Goal: Transaction & Acquisition: Purchase product/service

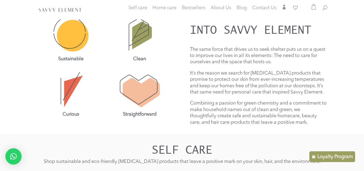
scroll to position [194, 0]
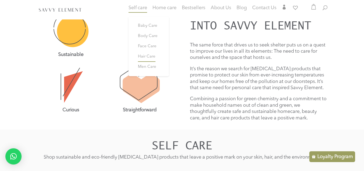
click at [140, 57] on span "Hair Care" at bounding box center [147, 56] width 18 height 4
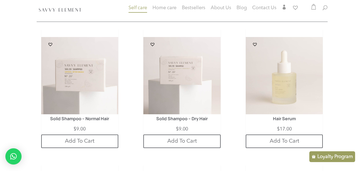
scroll to position [1050, 0]
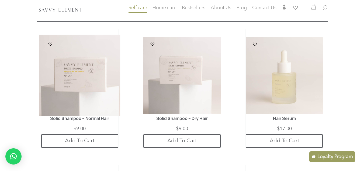
click at [70, 72] on img at bounding box center [79, 75] width 81 height 81
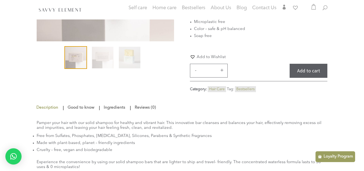
scroll to position [129, 0]
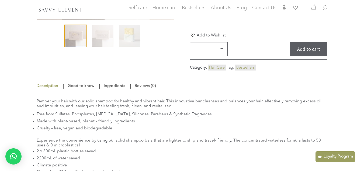
click at [79, 81] on link "Good to know" at bounding box center [80, 86] width 29 height 10
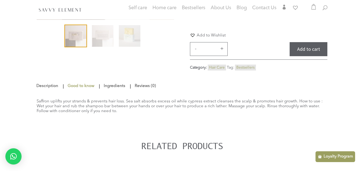
click at [41, 81] on link "Description" at bounding box center [47, 86] width 23 height 10
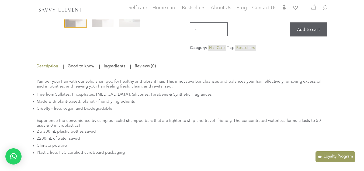
scroll to position [172, 0]
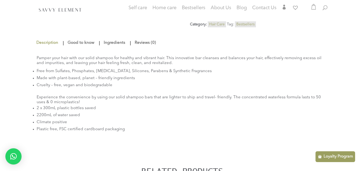
click at [79, 38] on link "Good to know" at bounding box center [80, 43] width 29 height 10
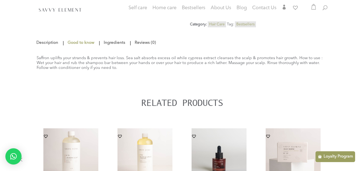
scroll to position [172, 0]
click at [116, 38] on link "Ingredients" at bounding box center [114, 43] width 24 height 10
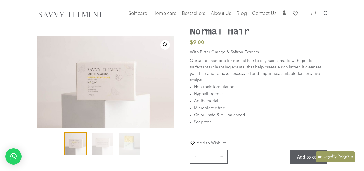
scroll to position [21, 0]
